Goal: Information Seeking & Learning: Understand process/instructions

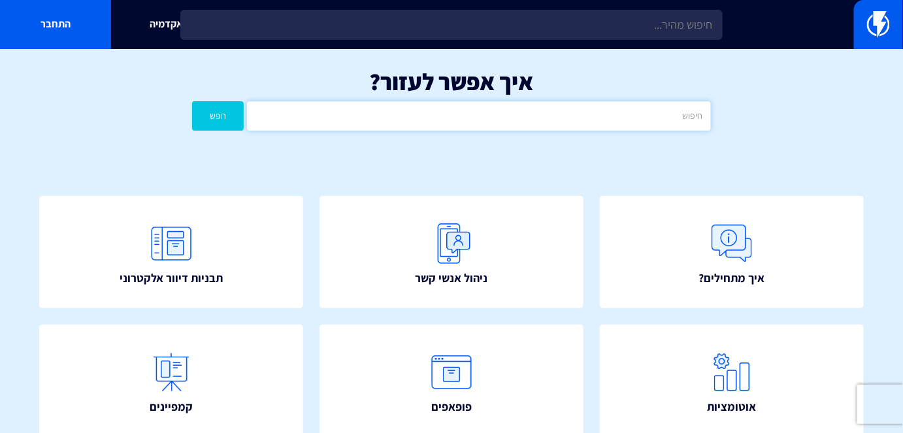
click at [587, 124] on input "text" at bounding box center [478, 115] width 463 height 29
type input "ס"
type input "נסתר"
click at [225, 109] on button "חפש" at bounding box center [218, 115] width 52 height 29
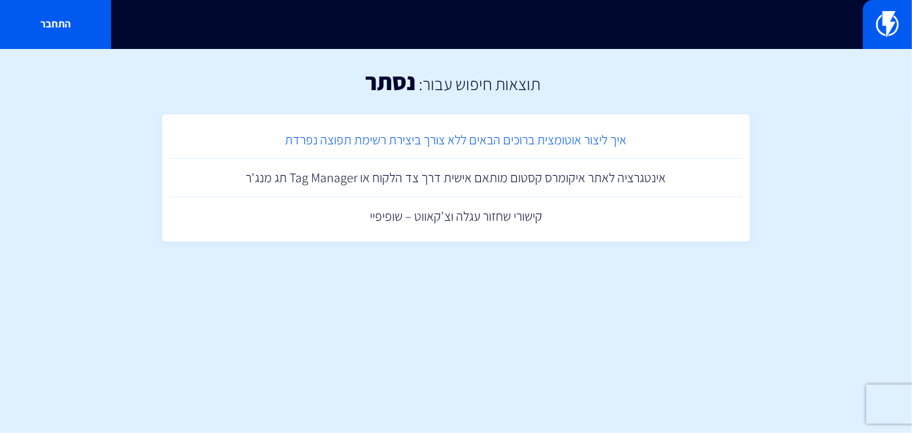
click at [488, 127] on link "איך ליצור אוטומצית ברוכים הבאים ללא צורך ביצירת רשימת תפוצה נפרדת" at bounding box center [456, 140] width 575 height 39
